Goal: Check status: Check status

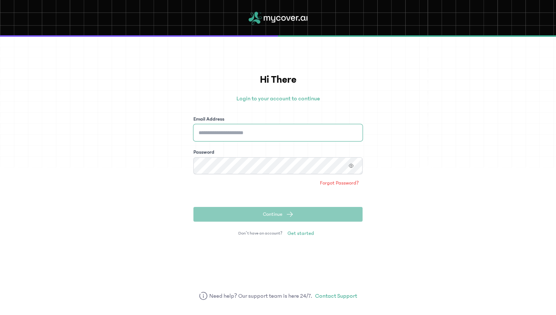
type input "**********"
click at [278, 213] on span "Continue" at bounding box center [272, 214] width 19 height 7
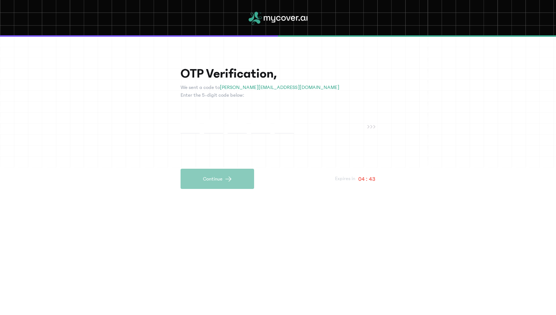
type input "*"
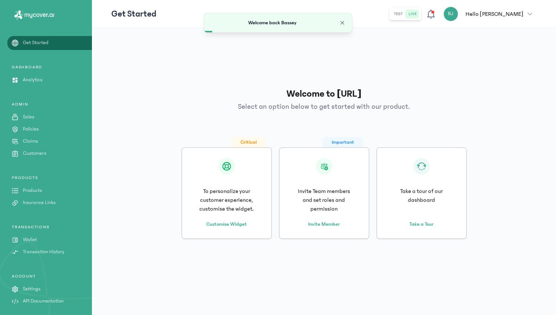
click at [31, 132] on p "Policies" at bounding box center [31, 129] width 16 height 8
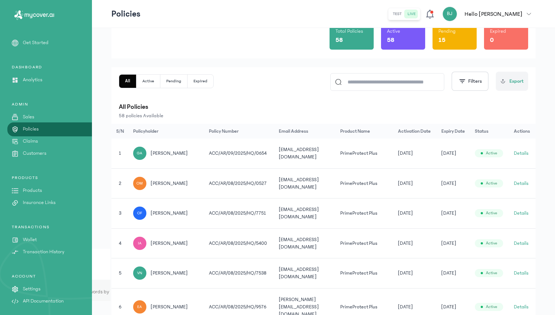
scroll to position [68, 0]
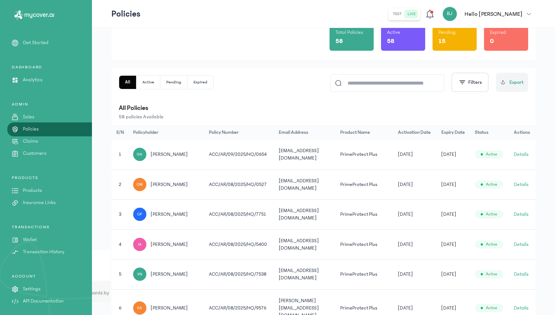
click at [368, 85] on input at bounding box center [391, 83] width 98 height 17
type input "***"
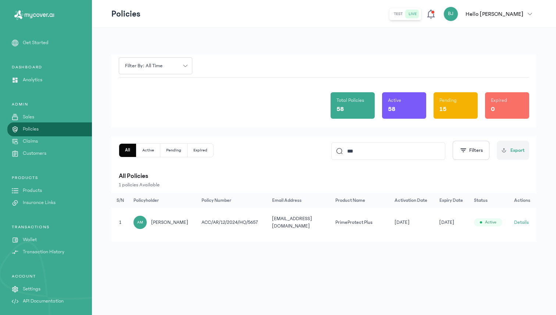
click at [180, 223] on span "ahmad muhammad" at bounding box center [169, 222] width 37 height 7
click at [147, 222] on div "AM ahmad muhammad" at bounding box center [163, 222] width 60 height 13
click at [239, 223] on td "ACC/AR/12/2024/HQ/5657" at bounding box center [232, 223] width 70 height 30
click at [285, 222] on td "[EMAIL_ADDRESS][DOMAIN_NAME]" at bounding box center [299, 223] width 63 height 30
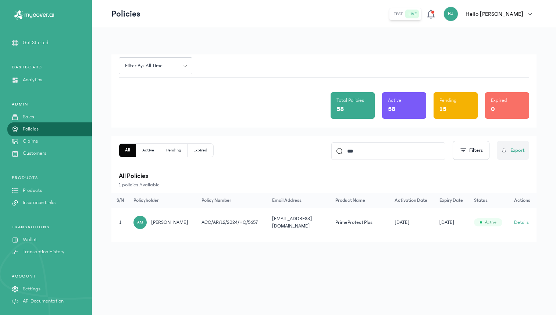
click at [518, 225] on button "Details" at bounding box center [521, 222] width 15 height 7
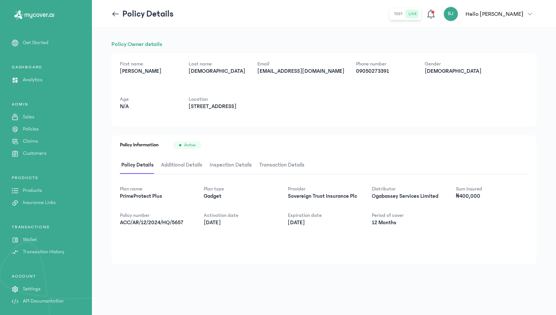
click at [189, 159] on span "Additional Details" at bounding box center [182, 165] width 44 height 17
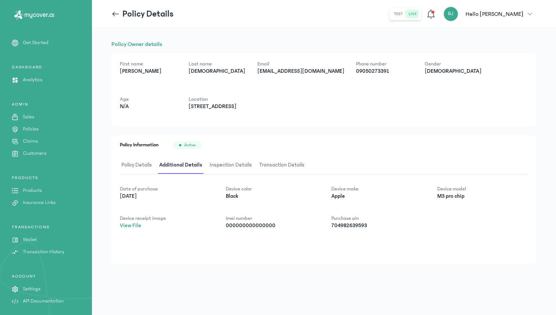
click at [218, 165] on span "Inspection Details" at bounding box center [230, 165] width 45 height 17
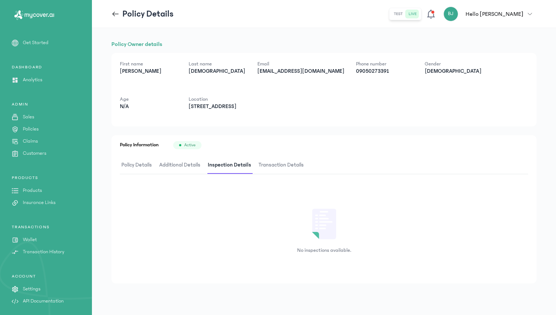
click at [111, 15] on icon at bounding box center [115, 14] width 8 height 8
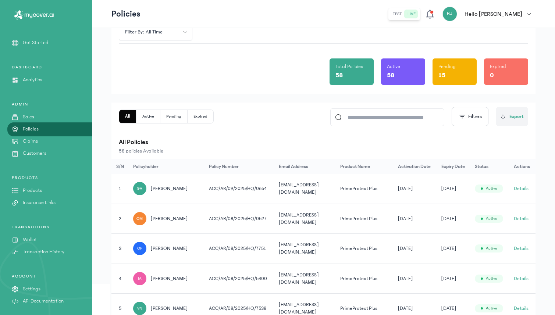
scroll to position [22, 0]
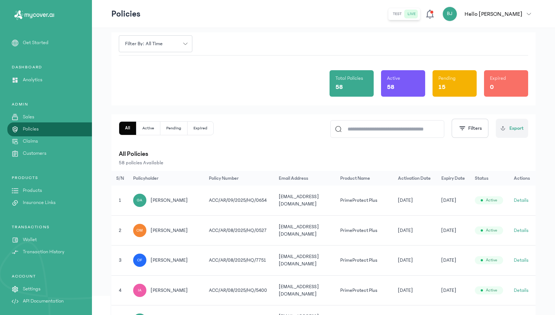
click at [360, 133] on input at bounding box center [391, 129] width 98 height 17
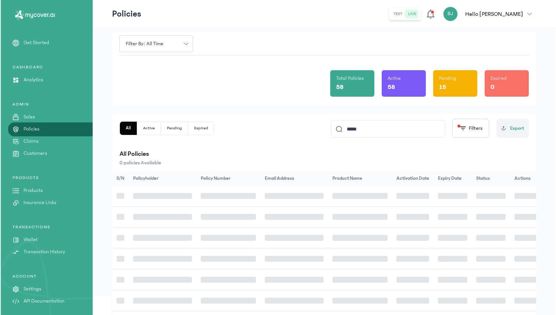
scroll to position [0, 0]
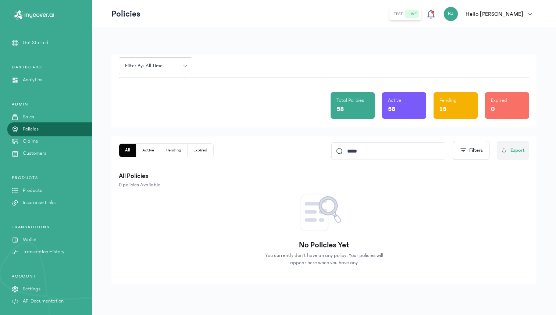
click at [375, 152] on input "*****" at bounding box center [392, 151] width 98 height 17
type input "*"
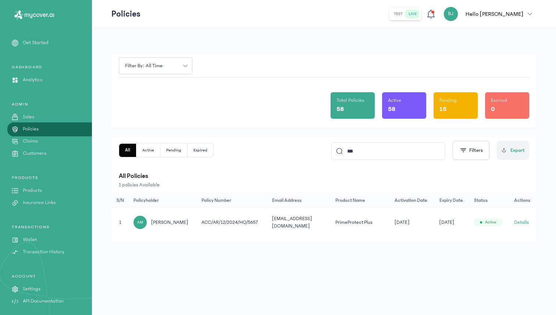
type input "***"
click at [521, 218] on td "Details" at bounding box center [523, 223] width 27 height 30
click at [520, 220] on button "Details" at bounding box center [521, 222] width 15 height 7
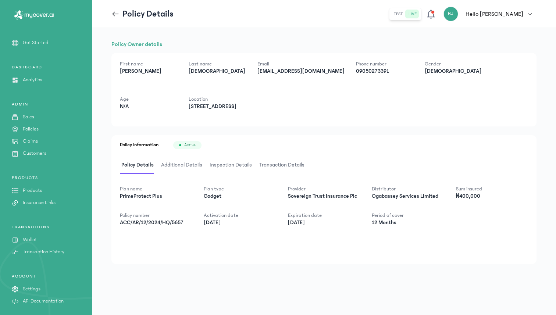
click at [237, 158] on span "Inspection Details" at bounding box center [230, 165] width 45 height 17
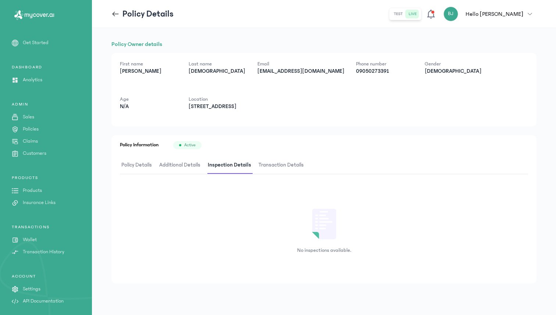
click at [265, 167] on span "Transaction Details" at bounding box center [281, 165] width 48 height 17
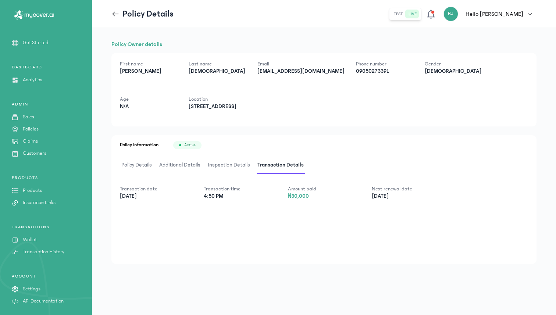
click at [183, 163] on span "Additional Details" at bounding box center [180, 165] width 44 height 17
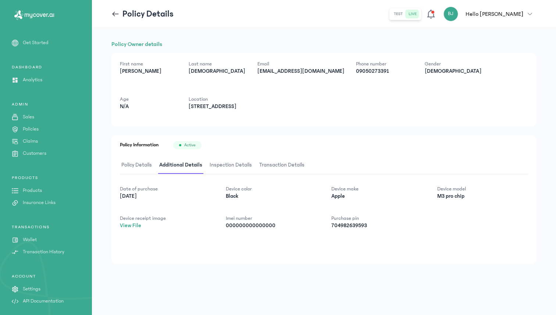
click at [127, 166] on span "Policy Details" at bounding box center [136, 165] width 33 height 17
